Goal: Use online tool/utility: Utilize a website feature to perform a specific function

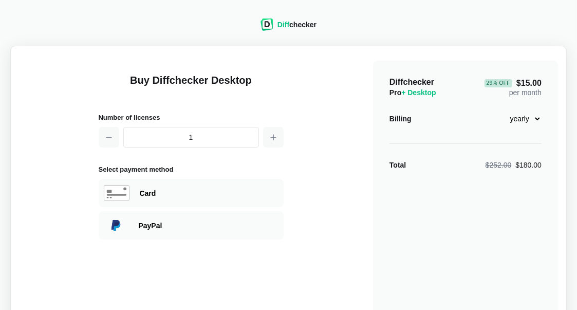
click at [440, 120] on div "Billing monthly yearly" at bounding box center [466, 118] width 152 height 17
click at [302, 26] on div "Diff checker" at bounding box center [297, 25] width 39 height 10
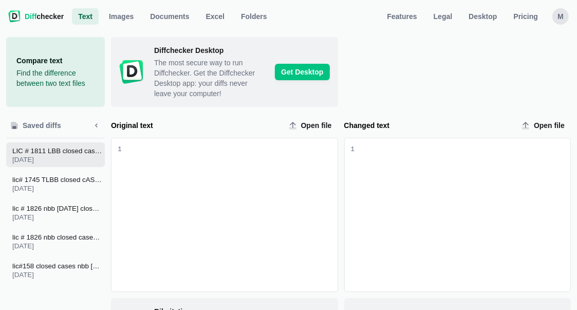
click at [62, 149] on span "LIC # 1811 LBB closed cases [DATE]" at bounding box center [57, 151] width 90 height 8
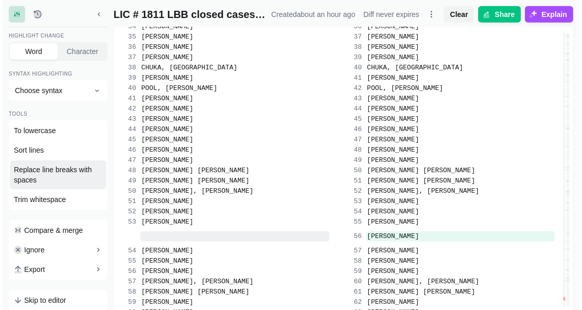
scroll to position [799, 0]
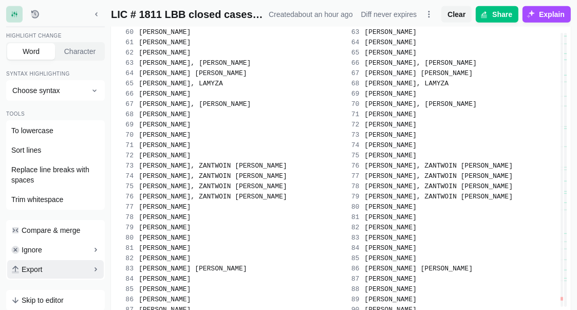
click at [44, 271] on button "Export" at bounding box center [55, 269] width 97 height 19
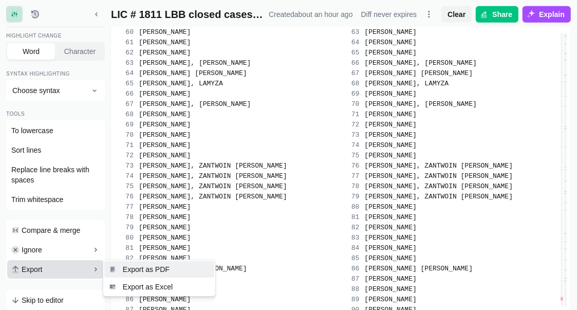
click at [138, 268] on button "Export as PDF" at bounding box center [159, 269] width 110 height 16
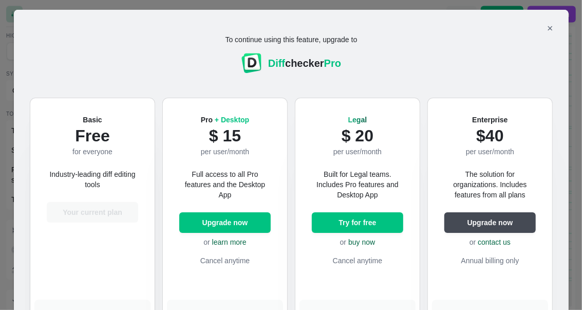
scroll to position [19, 0]
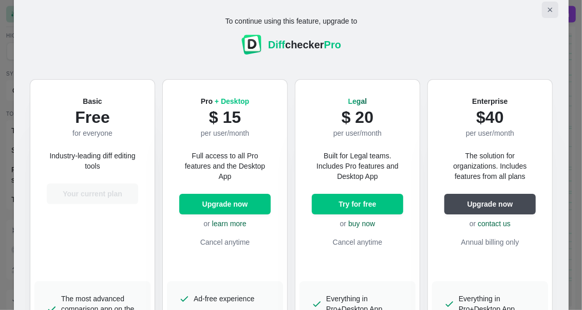
click at [547, 9] on icon "Close modal" at bounding box center [550, 10] width 8 height 8
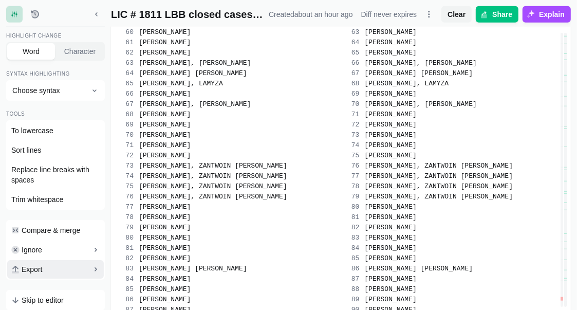
click at [45, 264] on button "Export" at bounding box center [55, 269] width 97 height 19
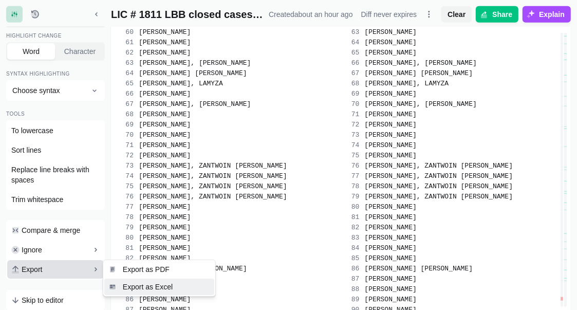
click at [131, 284] on span "Export as Excel" at bounding box center [148, 287] width 54 height 10
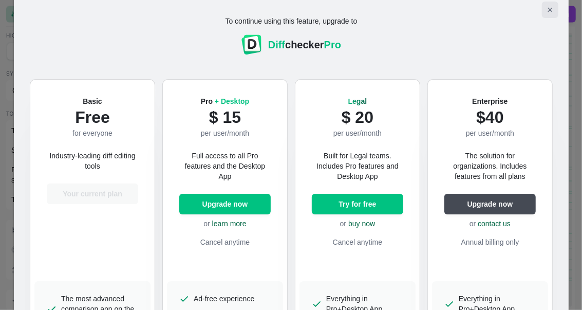
drag, startPoint x: 547, startPoint y: 11, endPoint x: 521, endPoint y: 24, distance: 28.7
click at [548, 11] on icon "Close modal" at bounding box center [550, 10] width 8 height 8
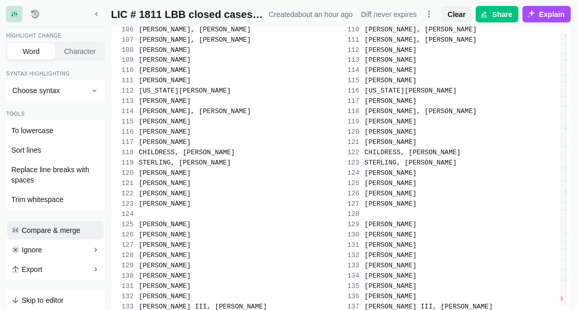
scroll to position [1519, 0]
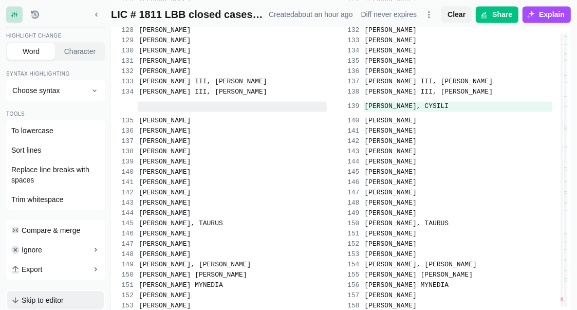
click at [49, 298] on span "Skip to editor" at bounding box center [43, 300] width 42 height 10
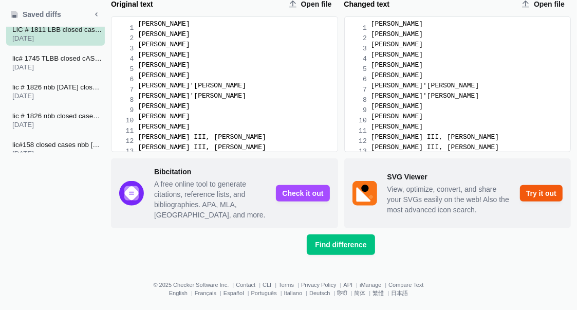
scroll to position [16665, 0]
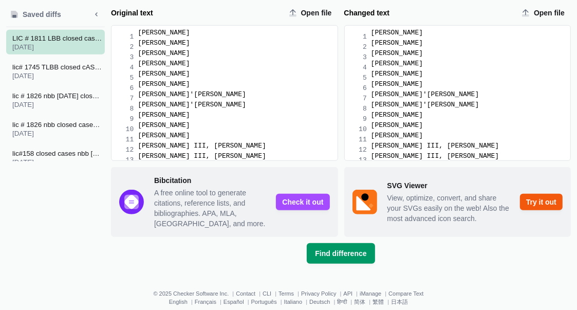
click at [330, 249] on span "Find difference" at bounding box center [341, 253] width 56 height 10
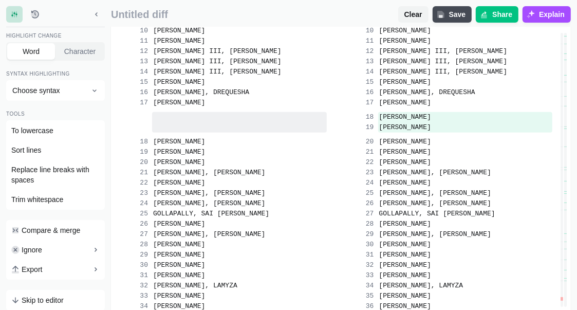
scroll to position [320, 0]
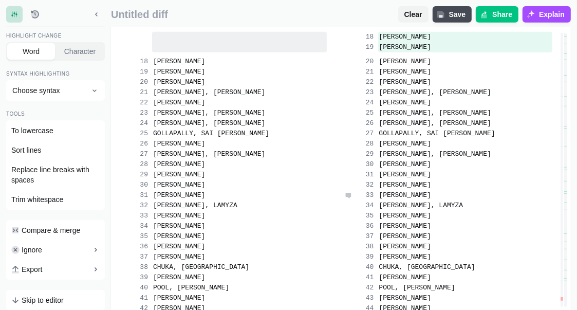
drag, startPoint x: 413, startPoint y: 196, endPoint x: 484, endPoint y: 196, distance: 70.9
click at [431, 196] on span "[PERSON_NAME]" at bounding box center [405, 195] width 52 height 8
click at [431, 194] on span "[PERSON_NAME]" at bounding box center [405, 195] width 52 height 8
drag, startPoint x: 379, startPoint y: 184, endPoint x: 429, endPoint y: 184, distance: 49.4
click at [429, 184] on span "[PERSON_NAME]" at bounding box center [405, 185] width 52 height 8
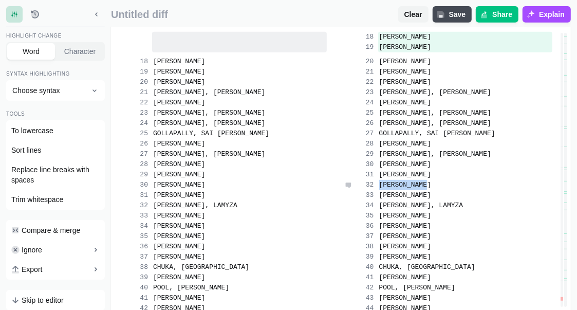
click at [429, 183] on span "[PERSON_NAME]" at bounding box center [405, 185] width 52 height 8
drag, startPoint x: 431, startPoint y: 175, endPoint x: 385, endPoint y: 173, distance: 46.8
click at [385, 173] on span "[PERSON_NAME]" at bounding box center [405, 175] width 52 height 8
click at [511, 175] on div "[PERSON_NAME]" at bounding box center [465, 175] width 175 height 10
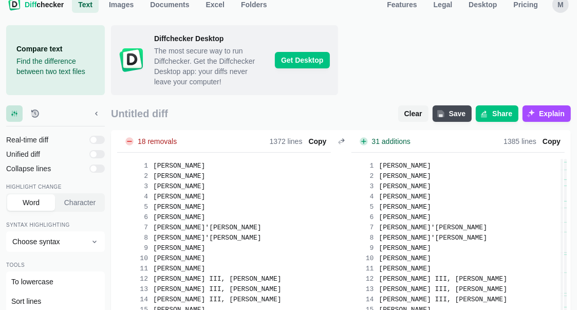
scroll to position [0, 0]
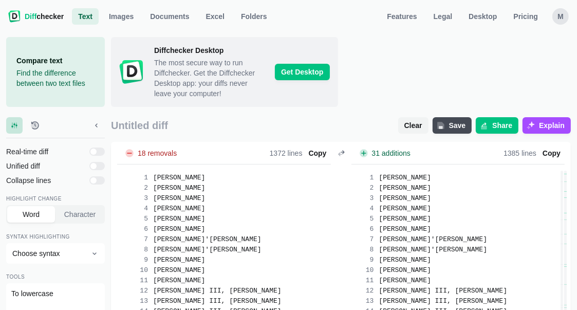
click at [82, 17] on span "Text" at bounding box center [85, 16] width 19 height 10
